Goal: Task Accomplishment & Management: Manage account settings

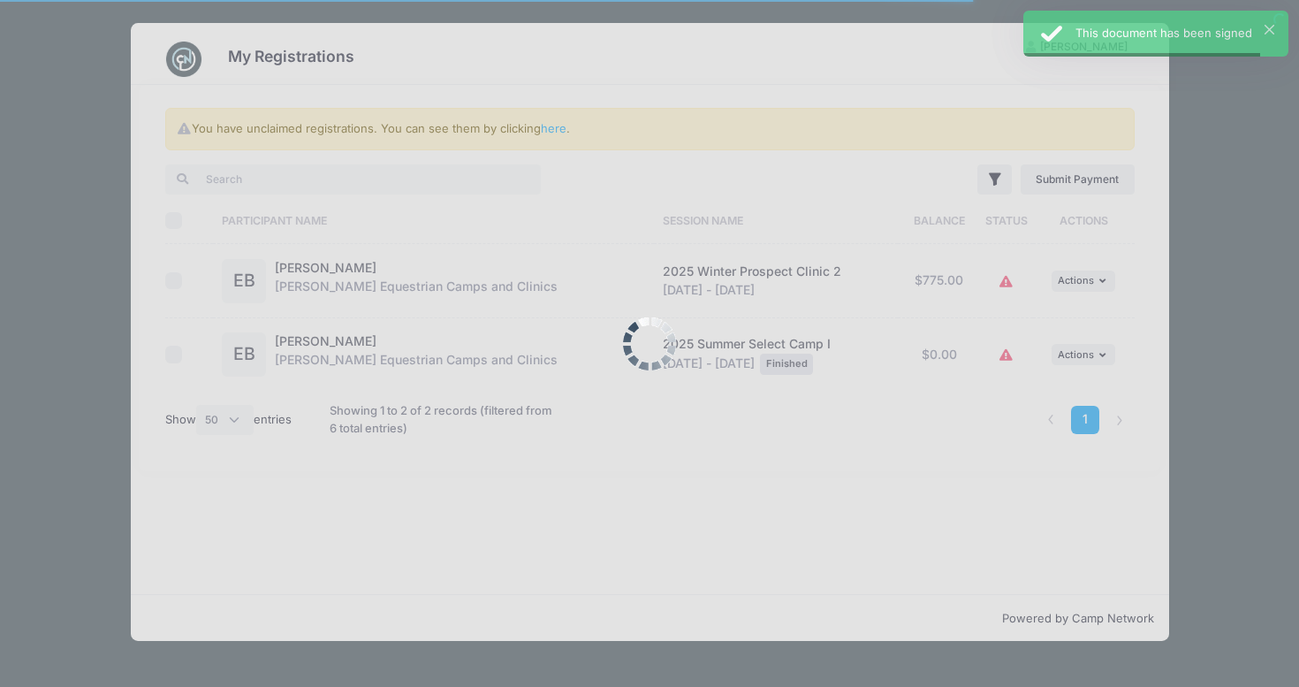
select select "50"
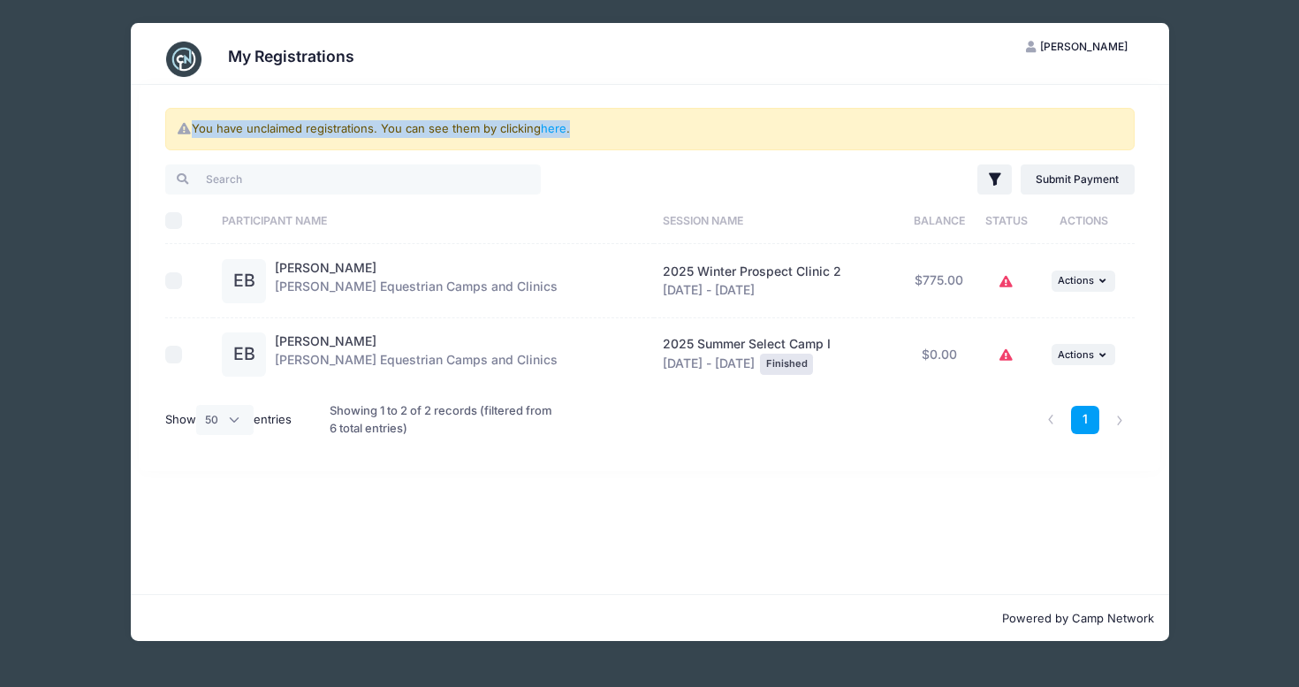
drag, startPoint x: 351, startPoint y: 117, endPoint x: 421, endPoint y: 149, distance: 77.1
click at [421, 149] on div "You have unclaimed registrations. You can see them by clicking here . Filter Fi…" at bounding box center [649, 278] width 1021 height 386
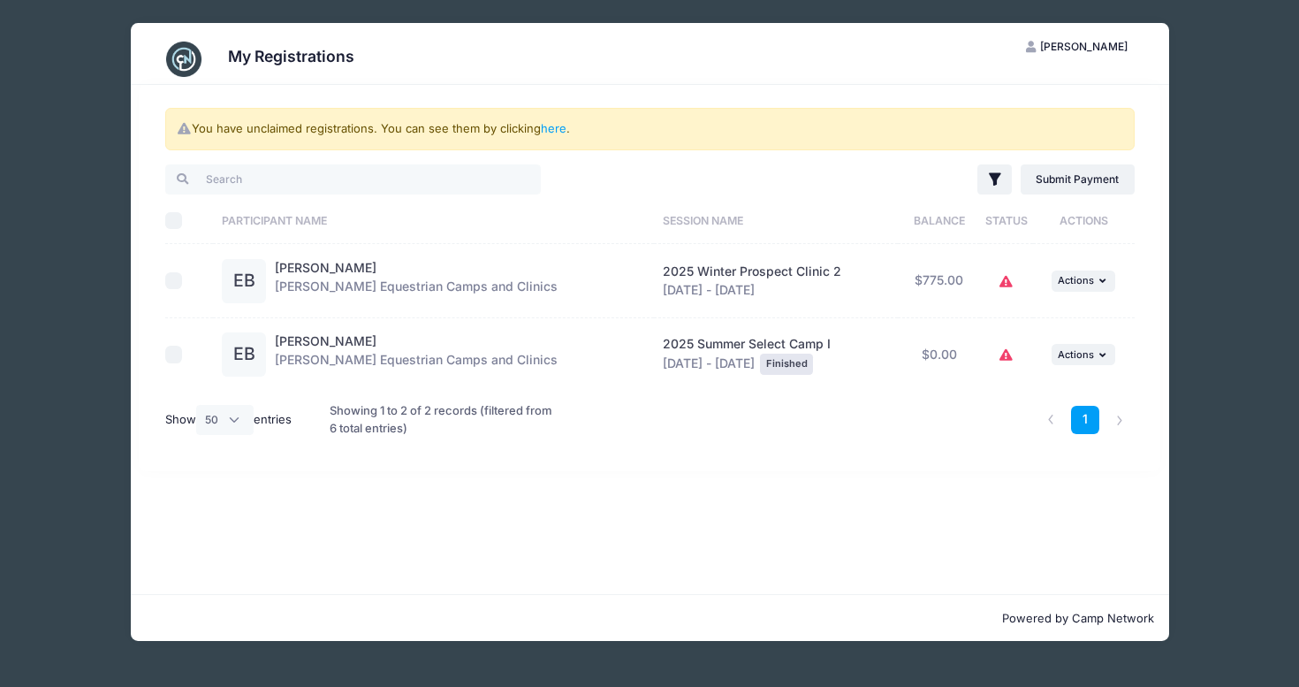
click at [469, 588] on div "You have unclaimed registrations. You can see them by clicking here . Filter Fi…" at bounding box center [650, 339] width 1038 height 509
click at [1224, 323] on div "My Registrations EB Elle Bassion My Account Logout You have unclaimed registrat…" at bounding box center [650, 332] width 1246 height 664
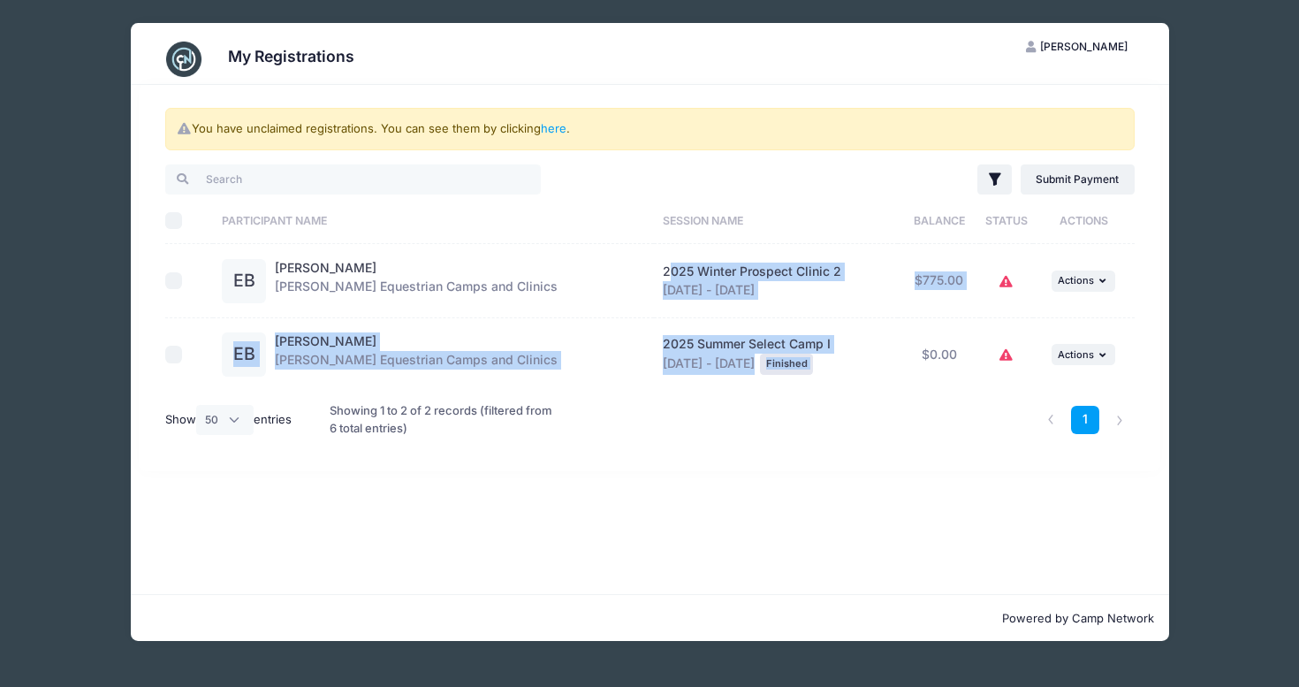
drag, startPoint x: 672, startPoint y: 271, endPoint x: 919, endPoint y: 327, distance: 253.6
click at [919, 327] on tbody "EB Elle Bassion Jessica Braswell Equestrian Camps and Clinics 2025 Winter Prosp…" at bounding box center [649, 317] width 969 height 147
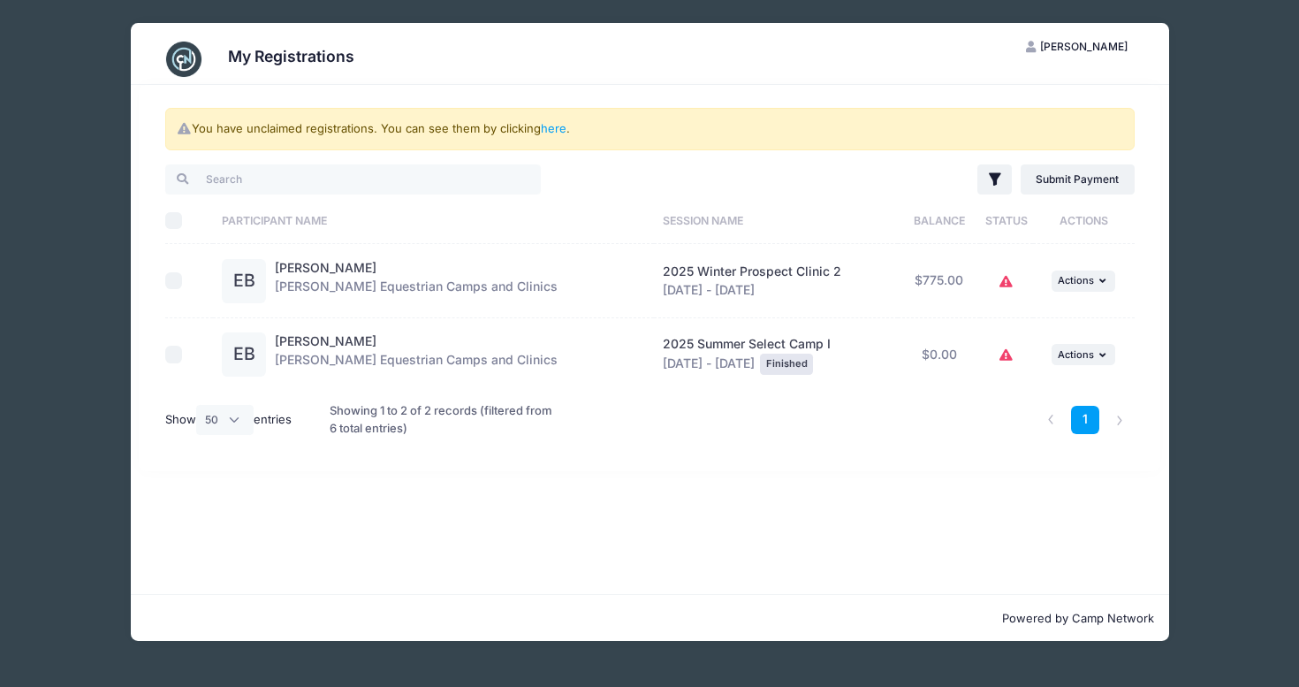
click at [908, 412] on div "1" at bounding box center [854, 419] width 575 height 57
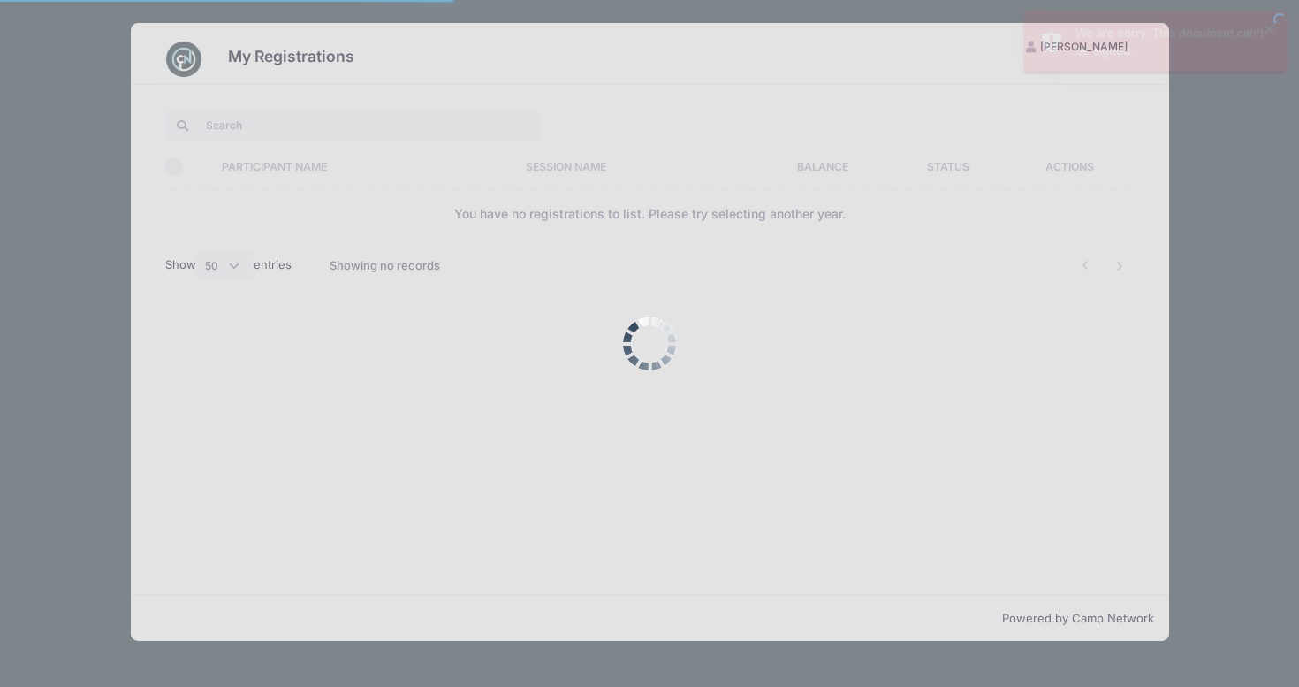
select select "50"
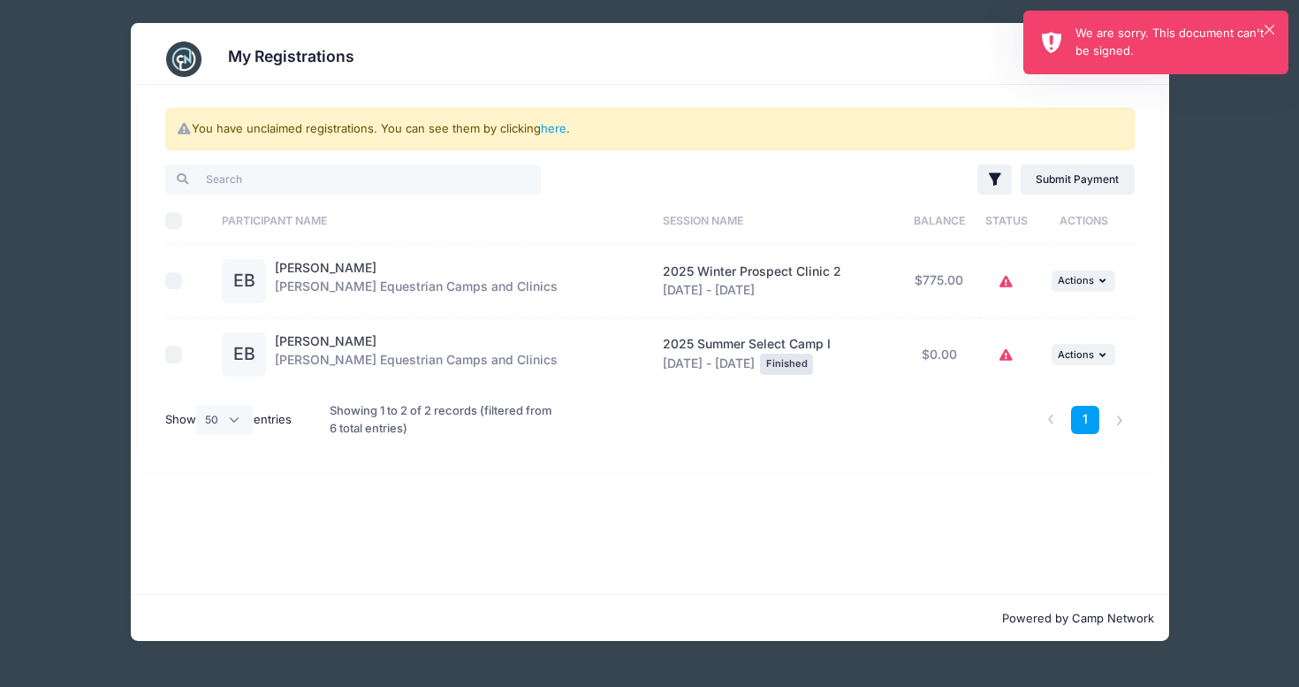
click at [1263, 38] on div "We are sorry. This document can't be signed." at bounding box center [1174, 42] width 199 height 34
